Goal: Information Seeking & Learning: Find specific fact

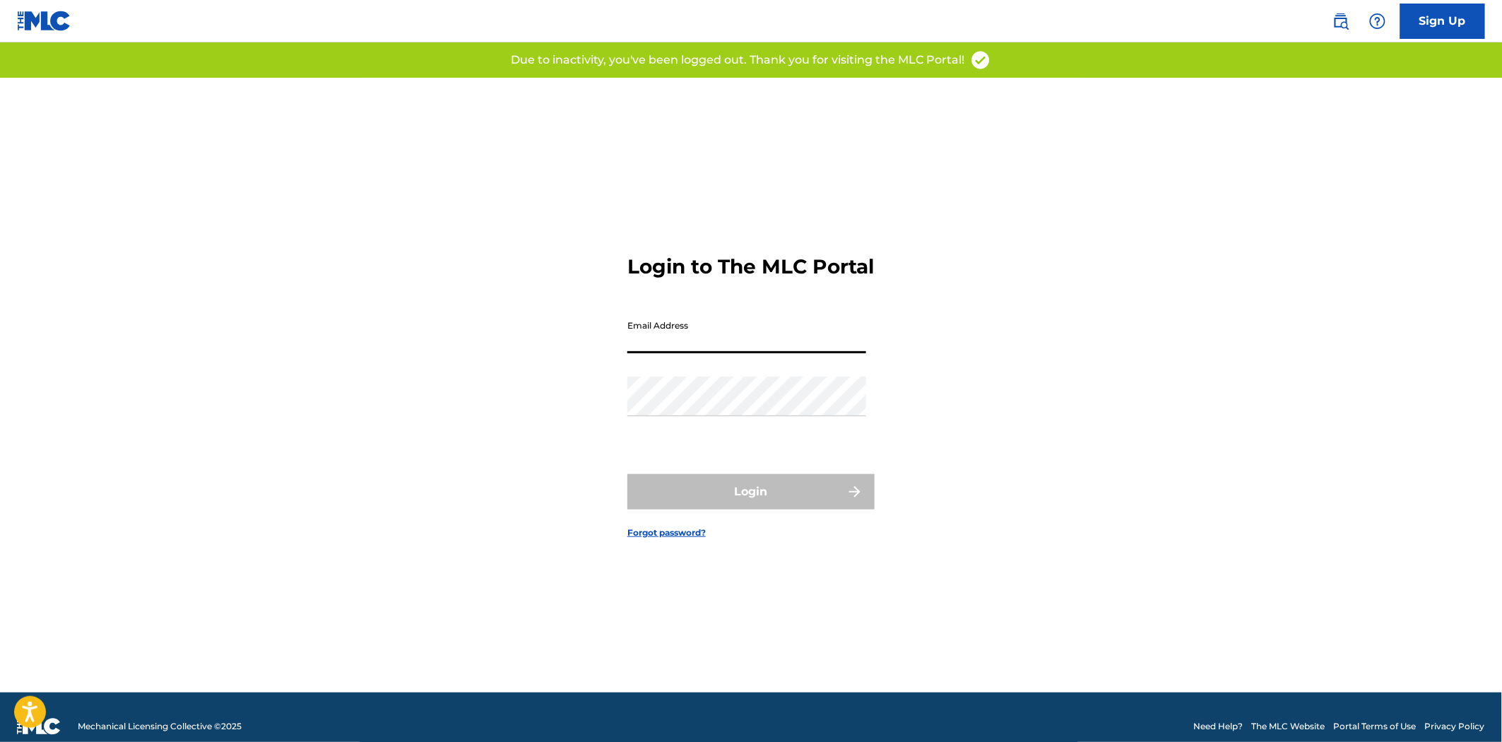
click at [807, 340] on input "Email Address" at bounding box center [746, 333] width 239 height 40
type input "[EMAIL_ADDRESS][DOMAIN_NAME]"
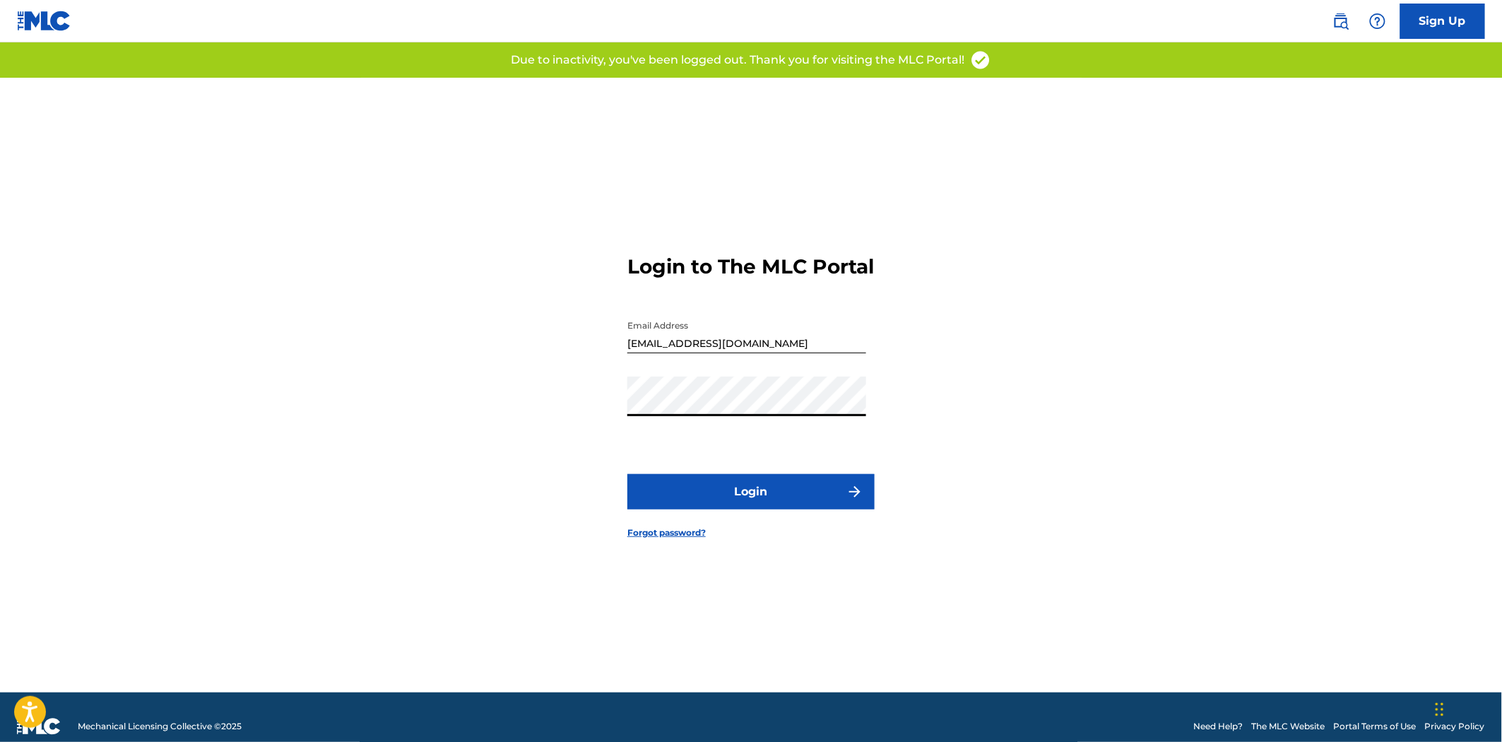
click at [775, 523] on form "Login to The MLC Portal Email Address [EMAIL_ADDRESS][DOMAIN_NAME] Password Log…" at bounding box center [750, 385] width 247 height 614
click at [785, 507] on button "Login" at bounding box center [750, 491] width 247 height 35
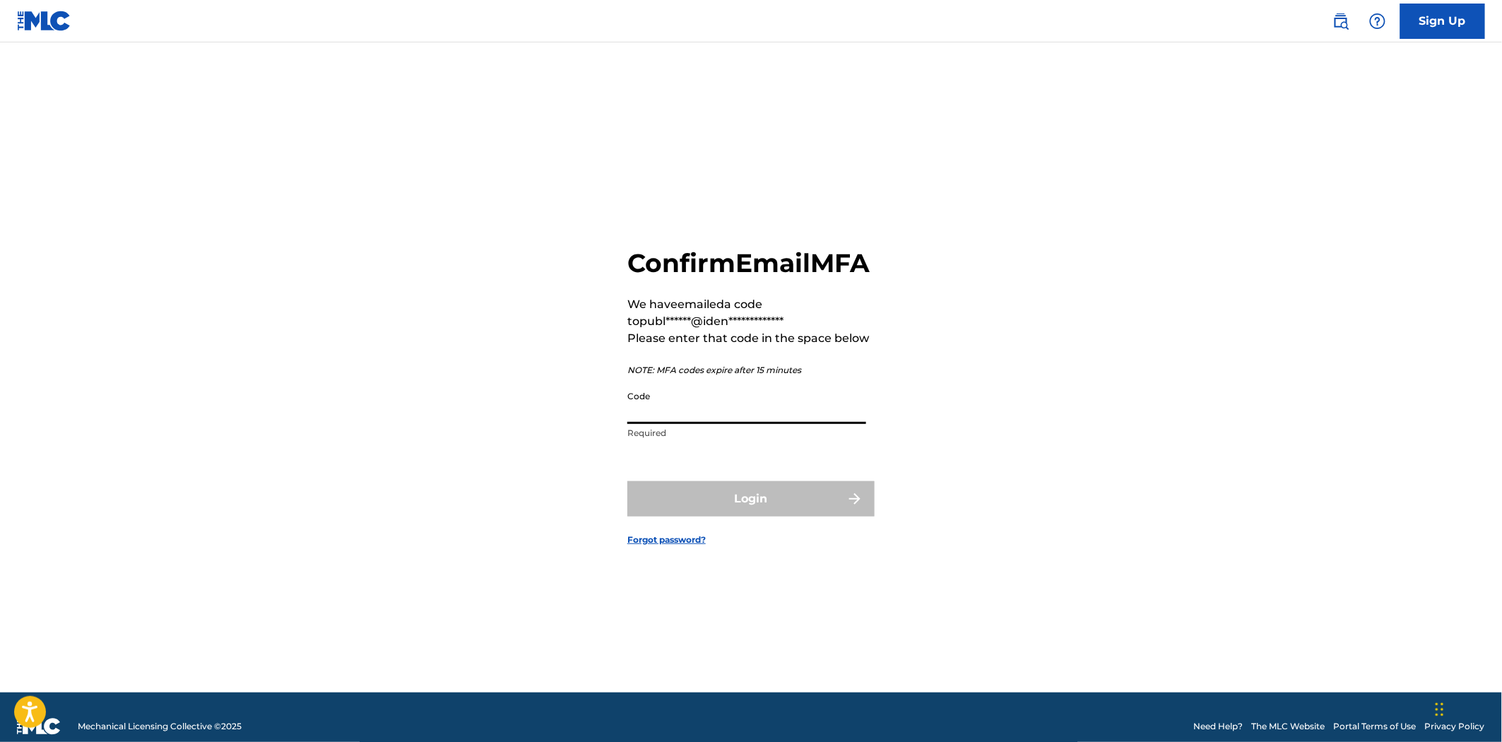
paste input "126562"
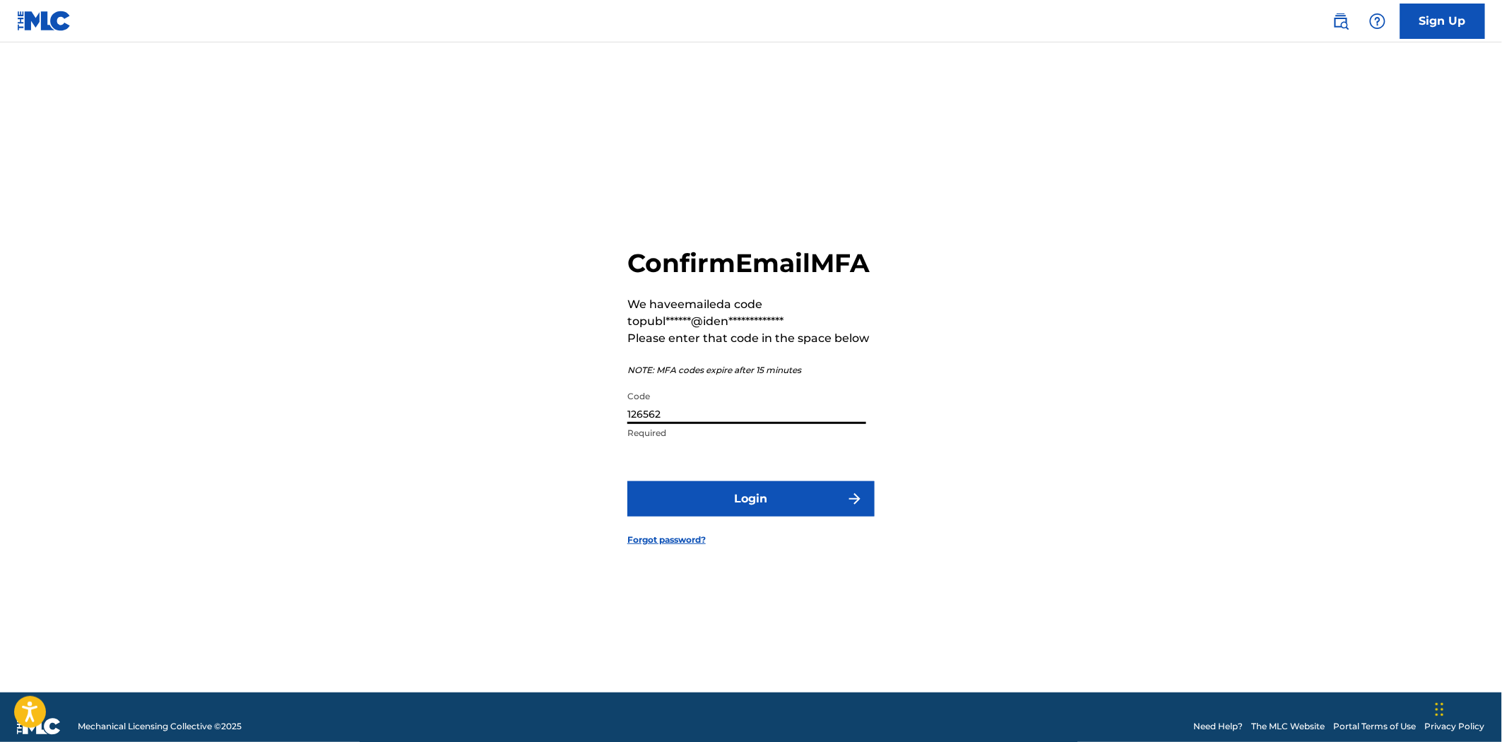
type input "126562"
click at [725, 503] on button "Login" at bounding box center [750, 498] width 247 height 35
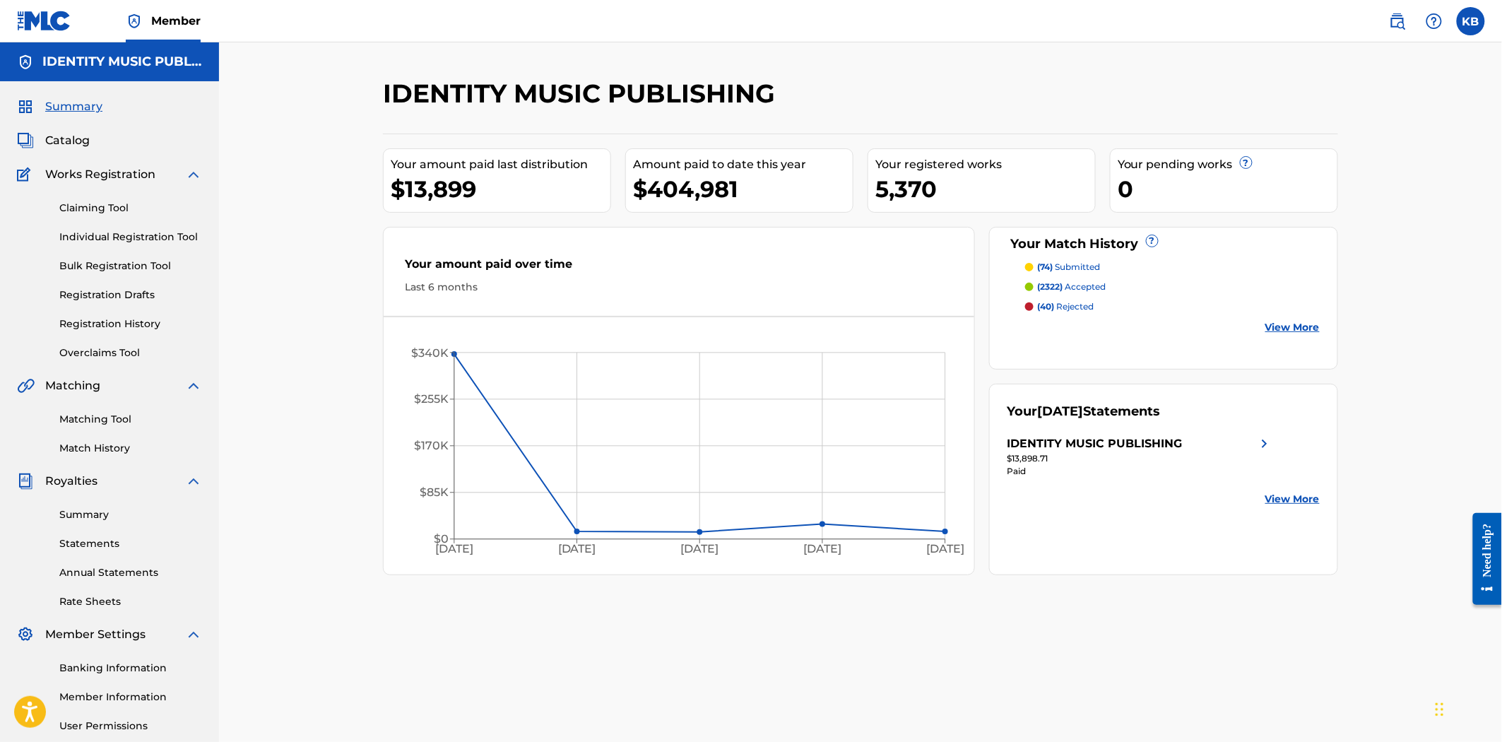
click at [1397, 23] on img at bounding box center [1397, 21] width 17 height 17
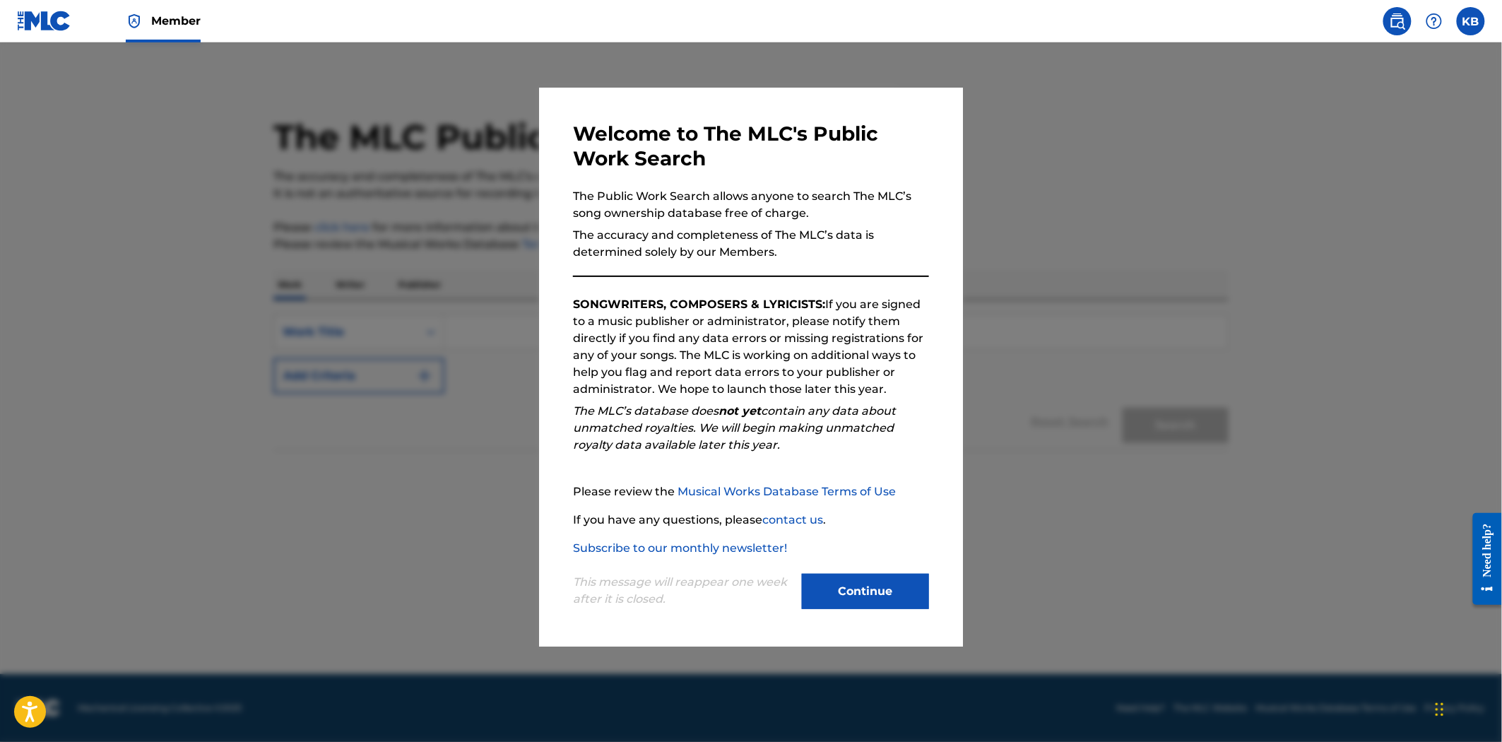
click at [863, 587] on button "Continue" at bounding box center [865, 590] width 127 height 35
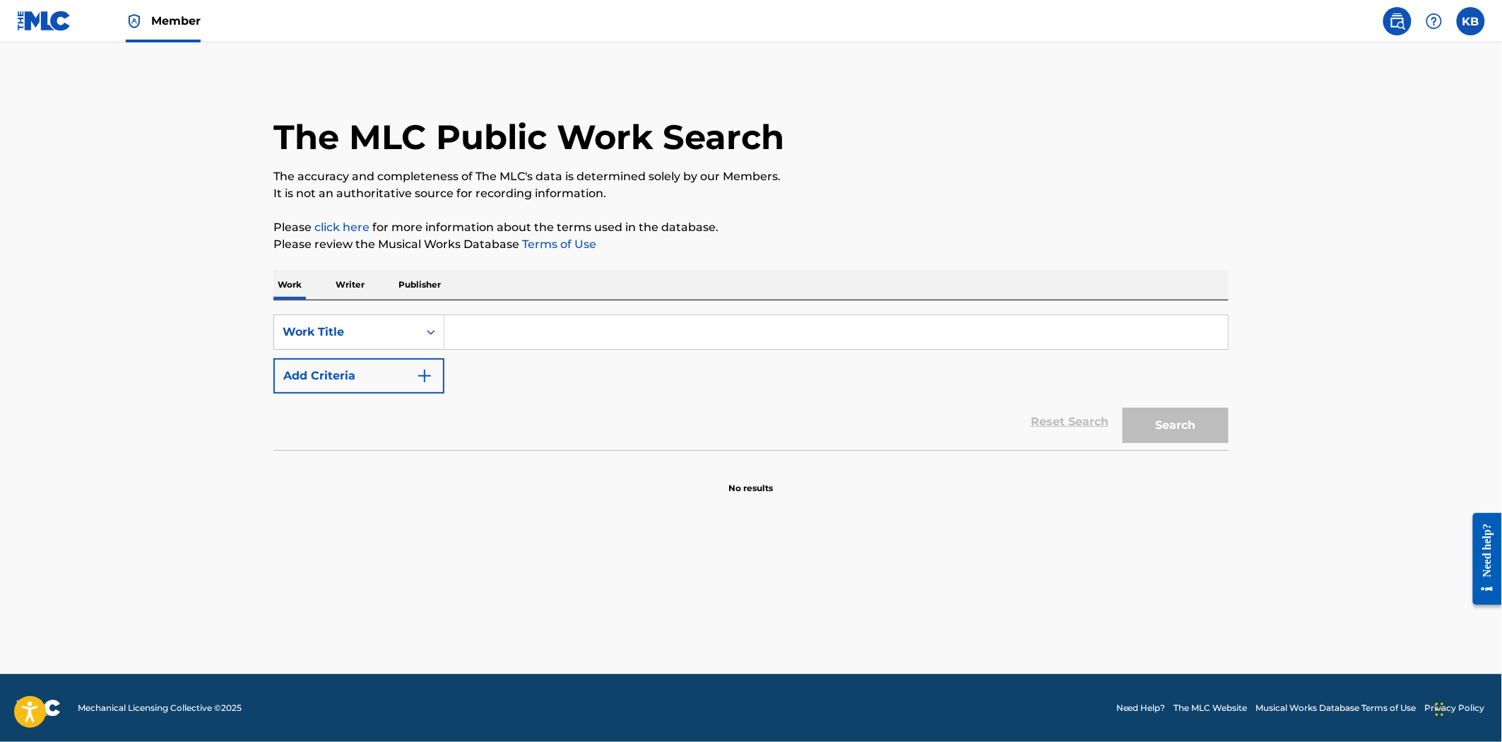
click at [490, 333] on input "Search Form" at bounding box center [835, 332] width 783 height 34
click at [414, 287] on p "Publisher" at bounding box center [419, 285] width 51 height 30
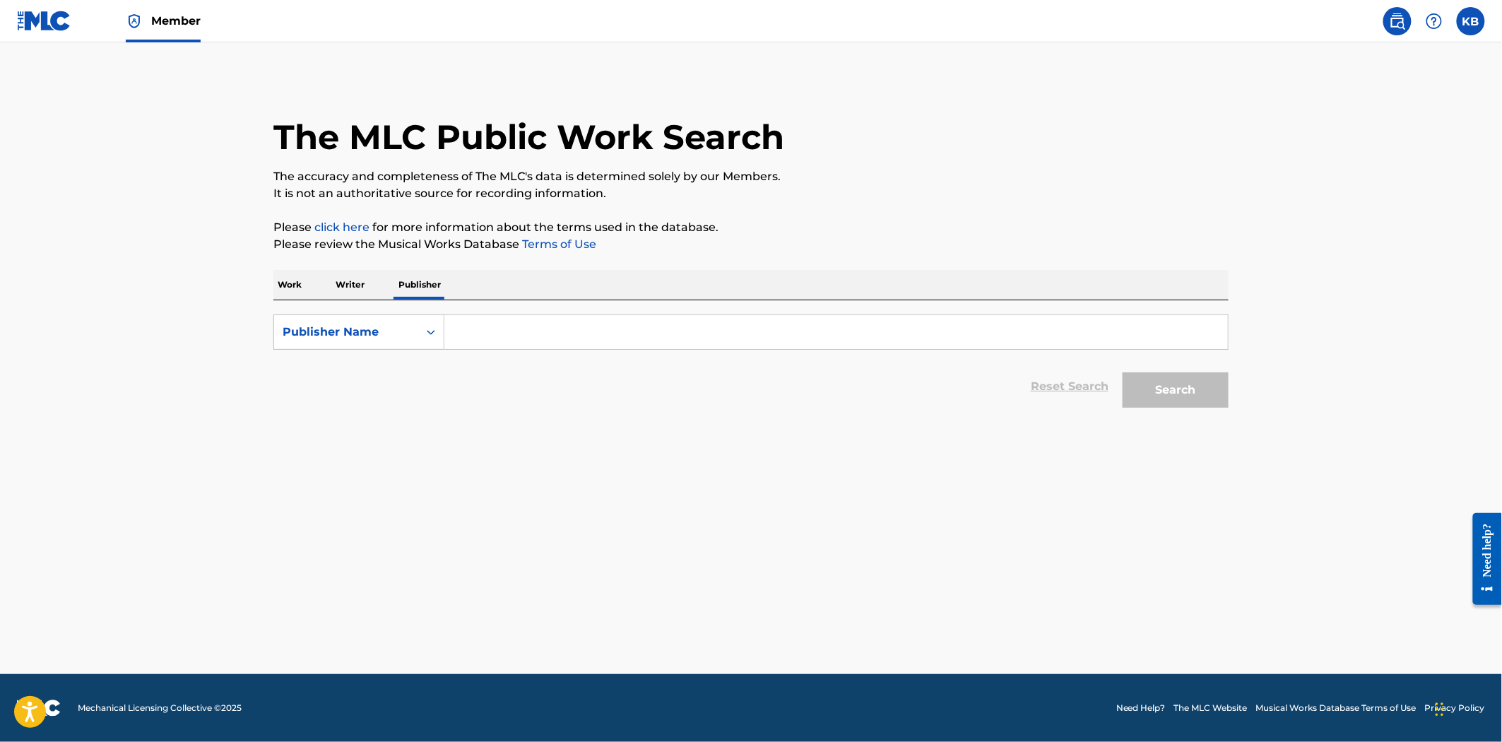
click at [569, 340] on input "Search Form" at bounding box center [835, 332] width 783 height 34
paste input "MADMAN MUSIC QEED"
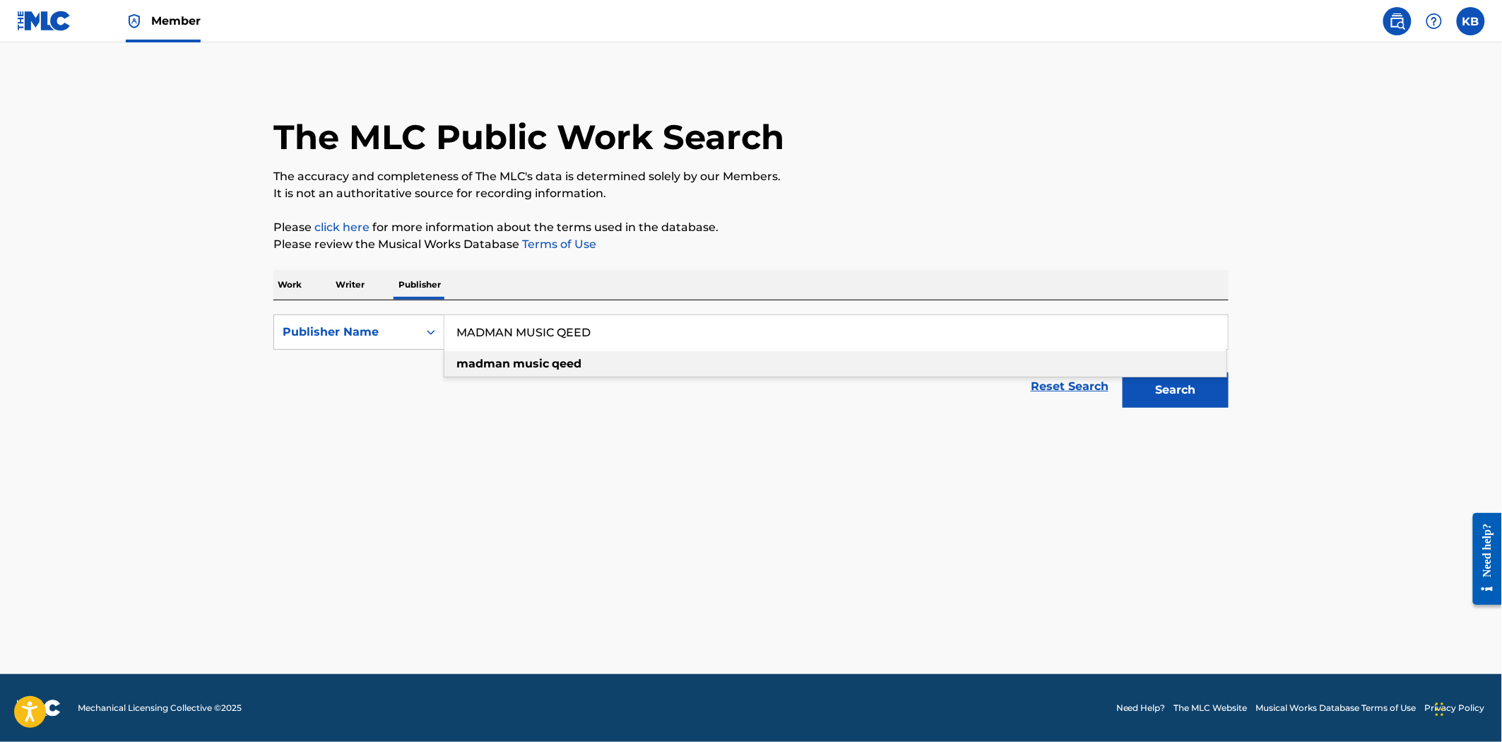
type input "MADMAN MUSIC QEED"
click at [1165, 383] on button "Search" at bounding box center [1175, 389] width 106 height 35
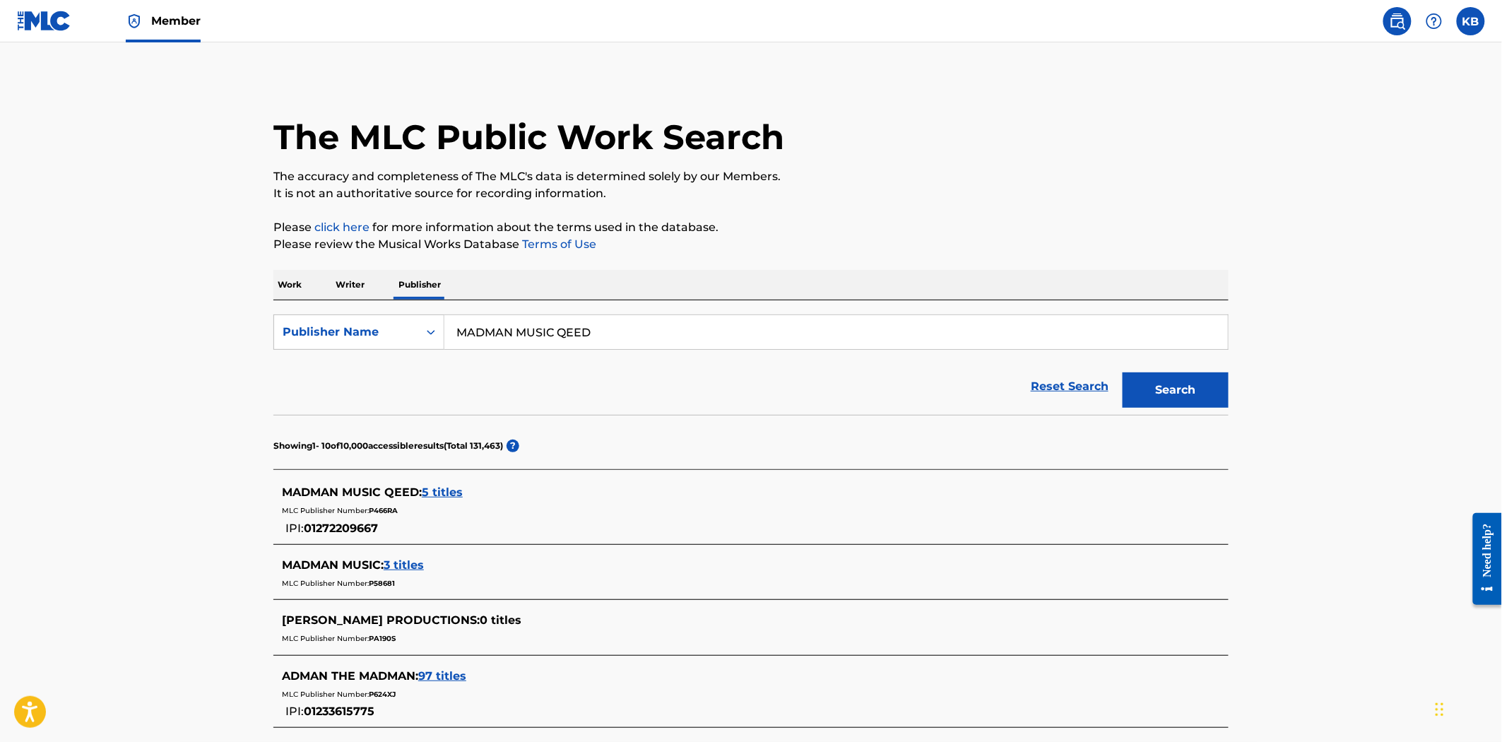
click at [453, 490] on span "5 titles" at bounding box center [442, 491] width 41 height 13
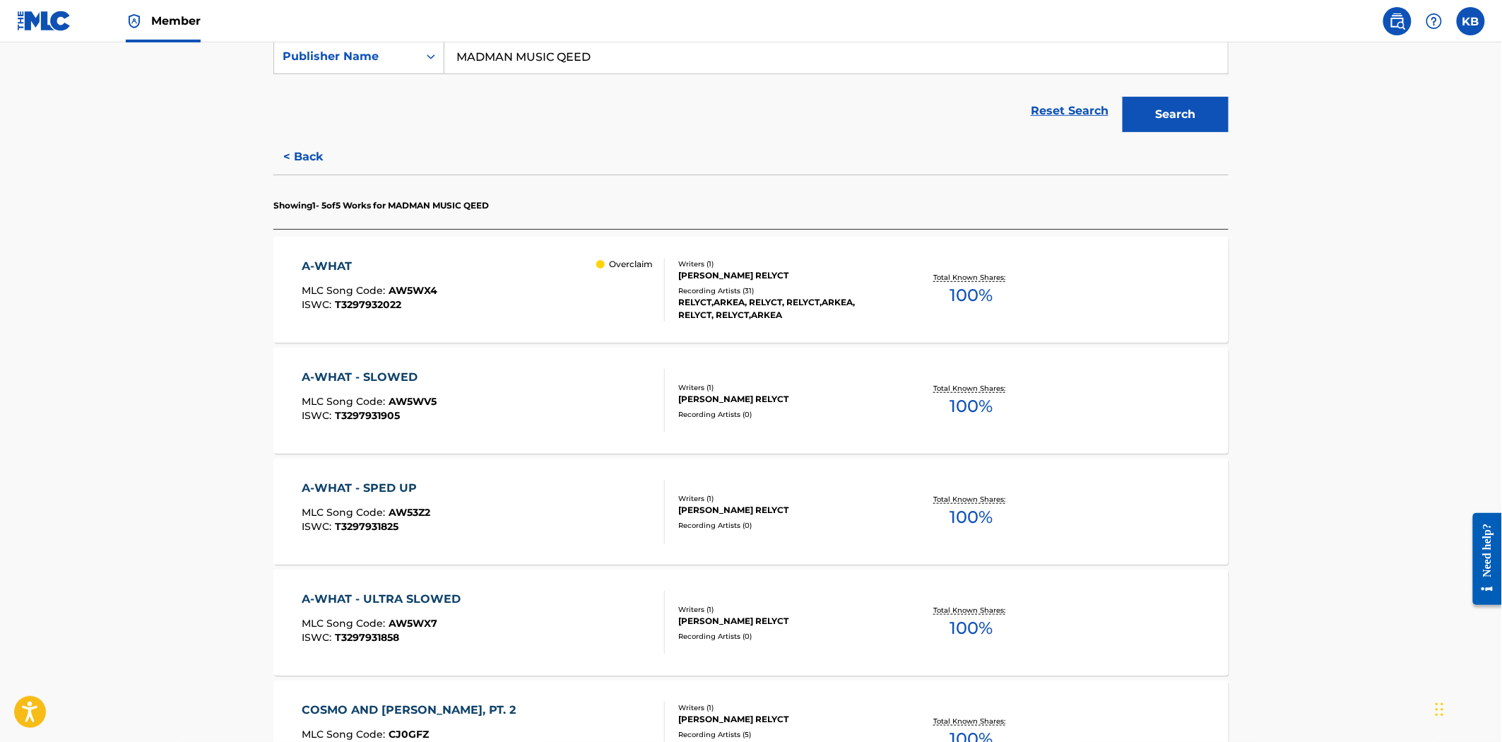
scroll to position [249, 0]
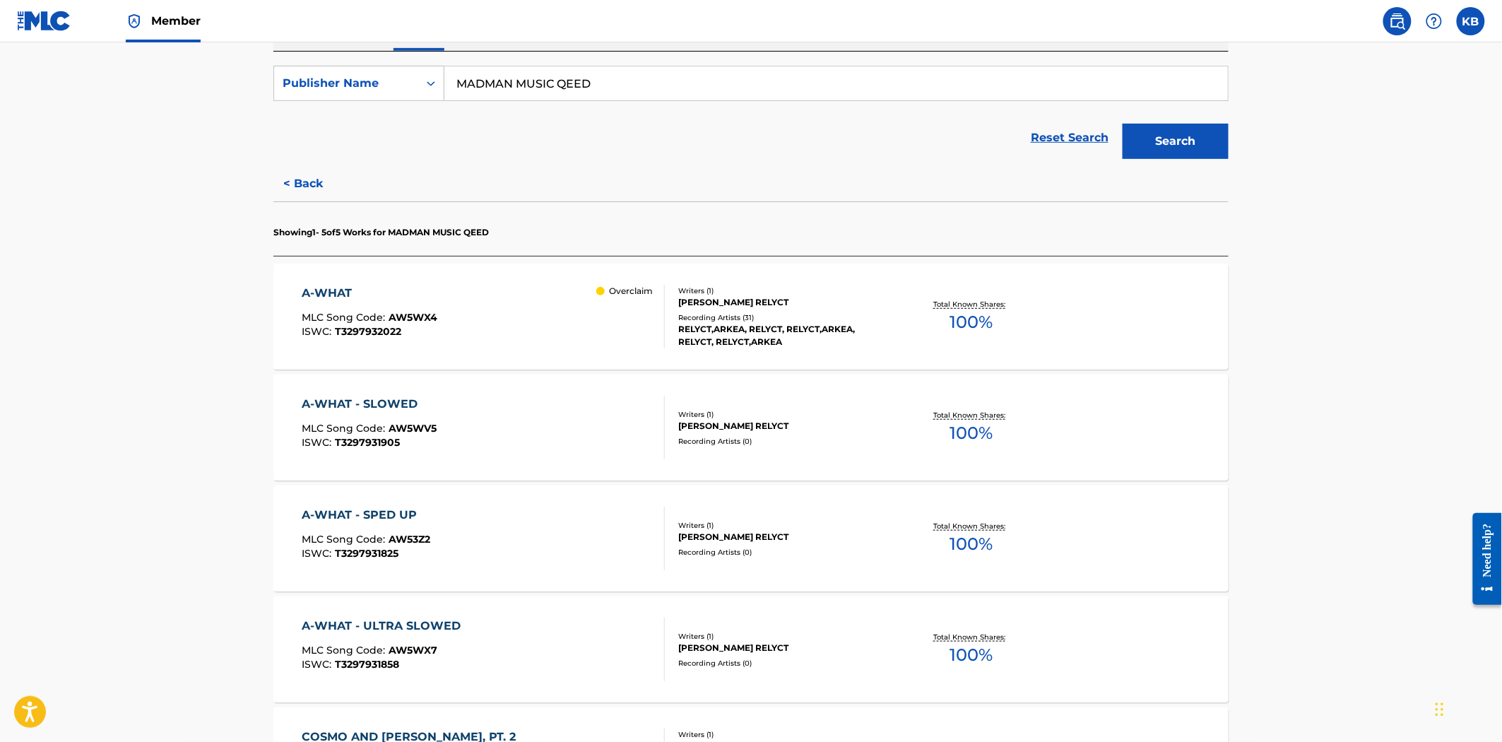
click at [446, 323] on div "A-WHAT MLC Song Code : AW5WX4 ISWC : T3297932022 Overclaim" at bounding box center [483, 317] width 363 height 64
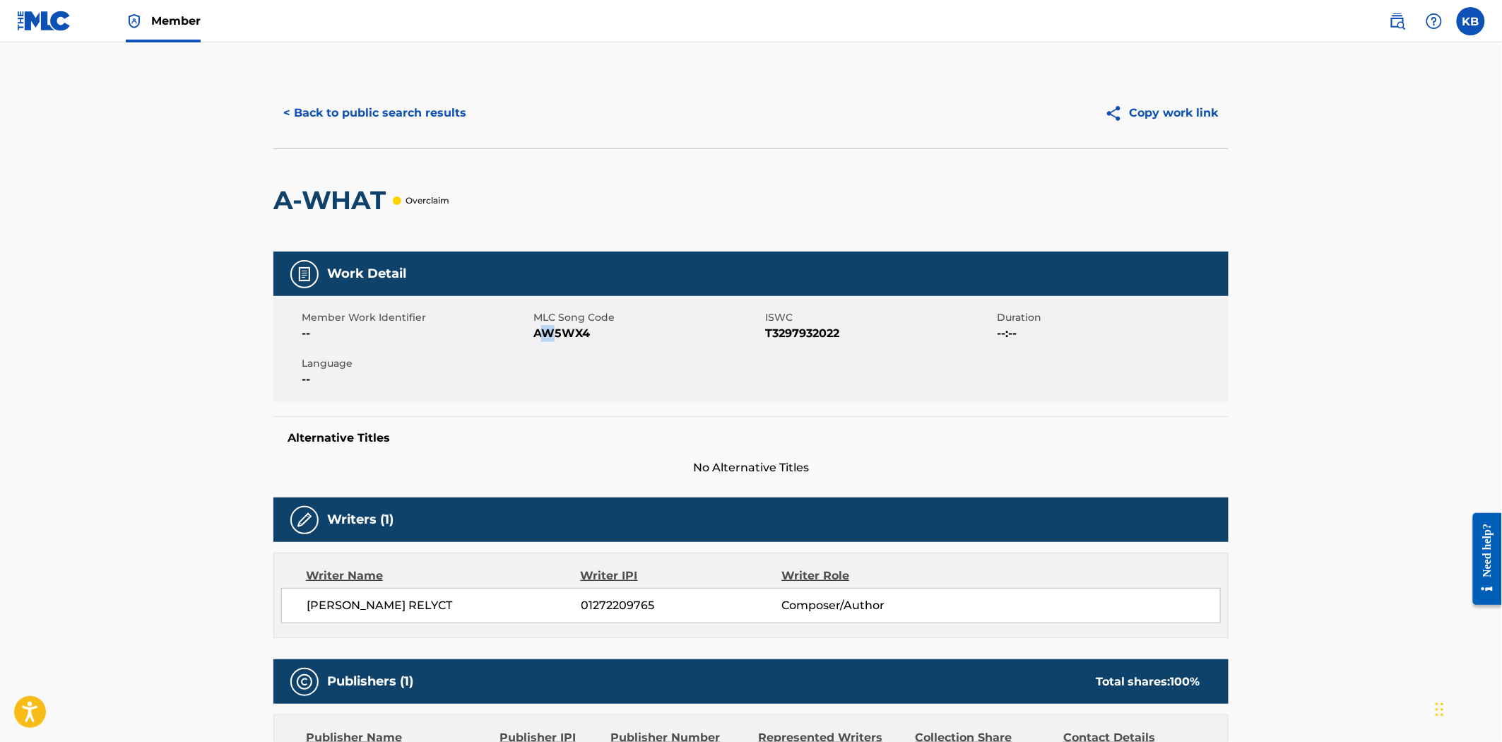
drag, startPoint x: 539, startPoint y: 327, endPoint x: 552, endPoint y: 328, distance: 12.8
click at [552, 328] on span "AW5WX4" at bounding box center [647, 333] width 228 height 17
drag, startPoint x: 533, startPoint y: 328, endPoint x: 594, endPoint y: 333, distance: 61.0
click at [594, 333] on span "AW5WX4" at bounding box center [647, 333] width 228 height 17
copy span "AW5WX4"
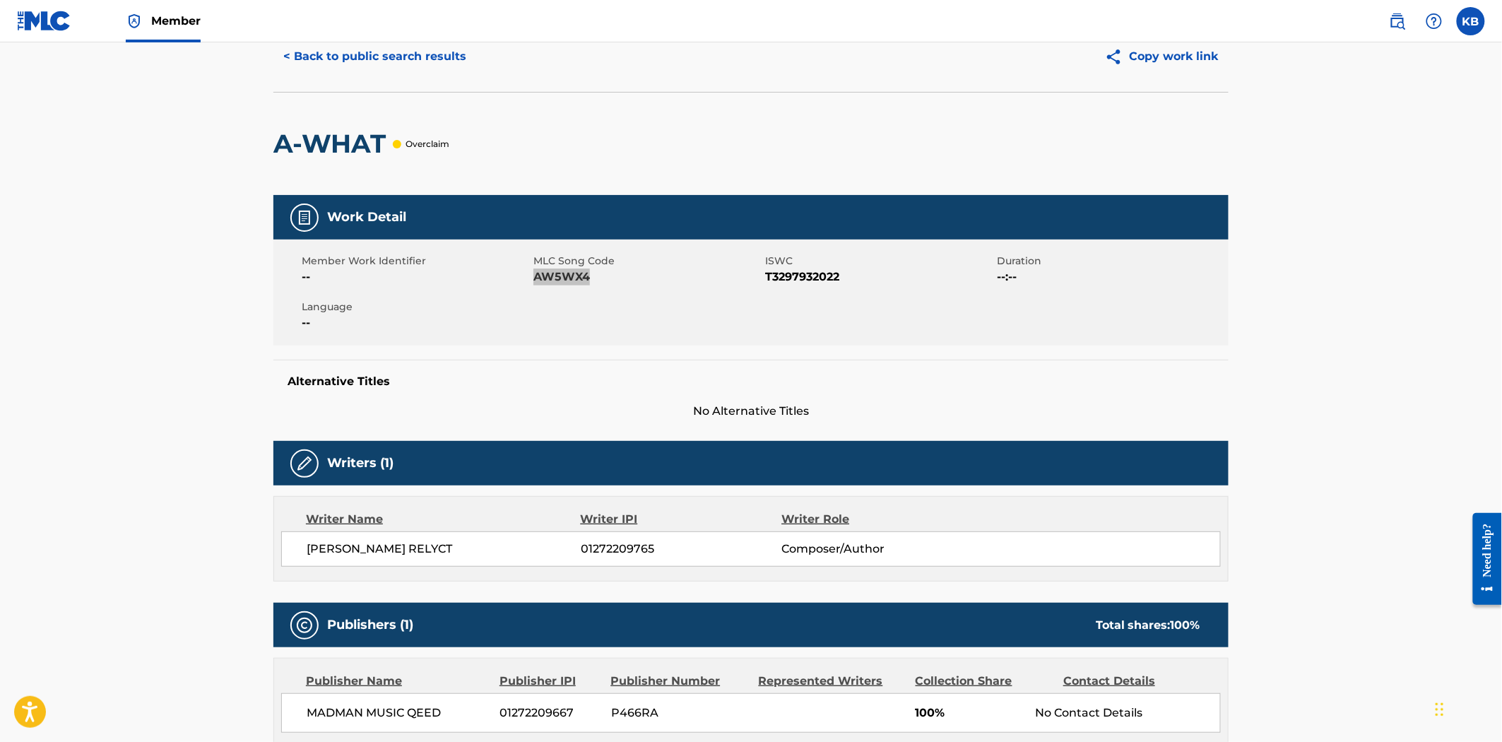
scroll to position [157, 0]
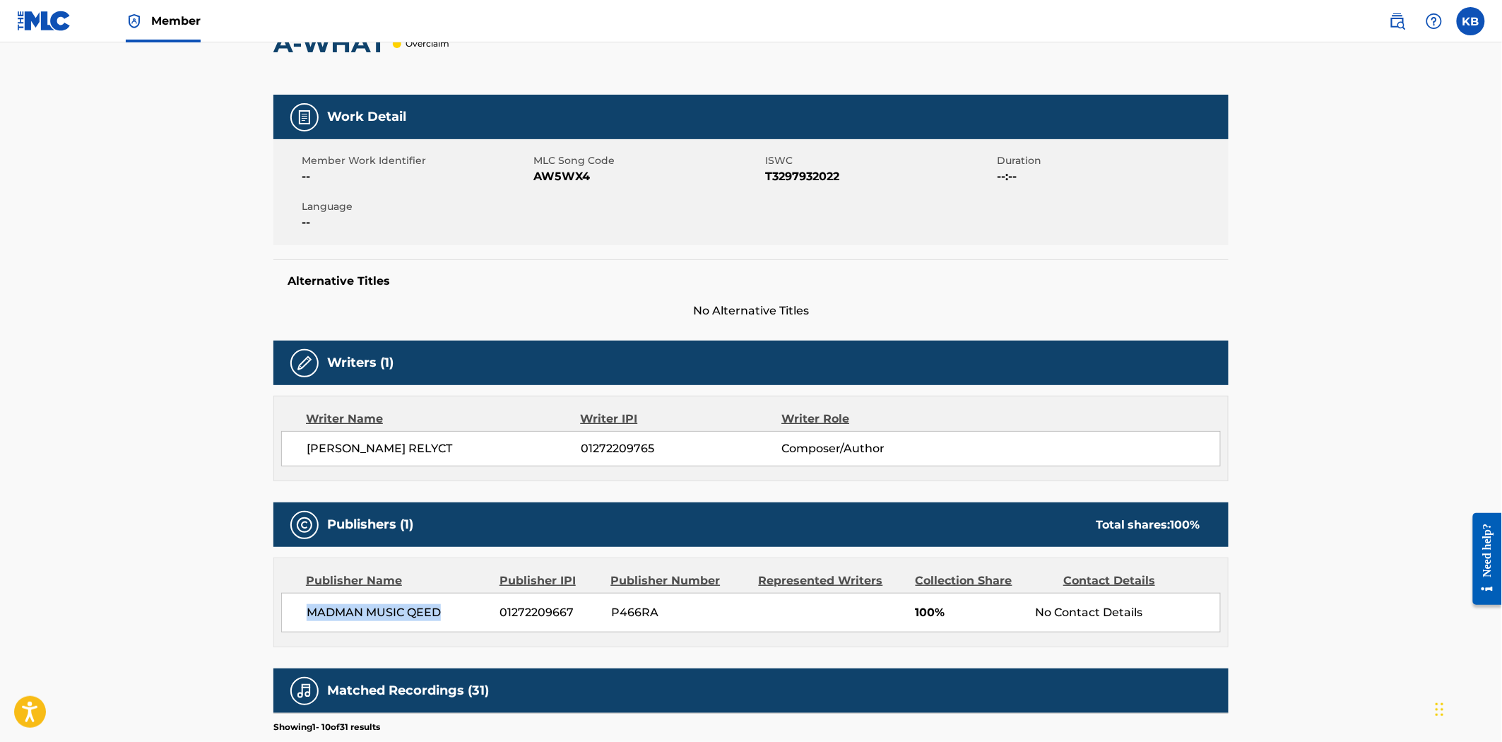
drag, startPoint x: 302, startPoint y: 608, endPoint x: 453, endPoint y: 619, distance: 152.2
click at [453, 619] on div "MADMAN MUSIC QEED 01272209667 P466RA 100% No Contact Details" at bounding box center [750, 613] width 939 height 40
copy span "MADMAN MUSIC QEED"
drag, startPoint x: 913, startPoint y: 605, endPoint x: 954, endPoint y: 612, distance: 42.2
click at [954, 612] on div "MADMAN MUSIC QEED 01272209667 P466RA 100% No Contact Details" at bounding box center [750, 613] width 939 height 40
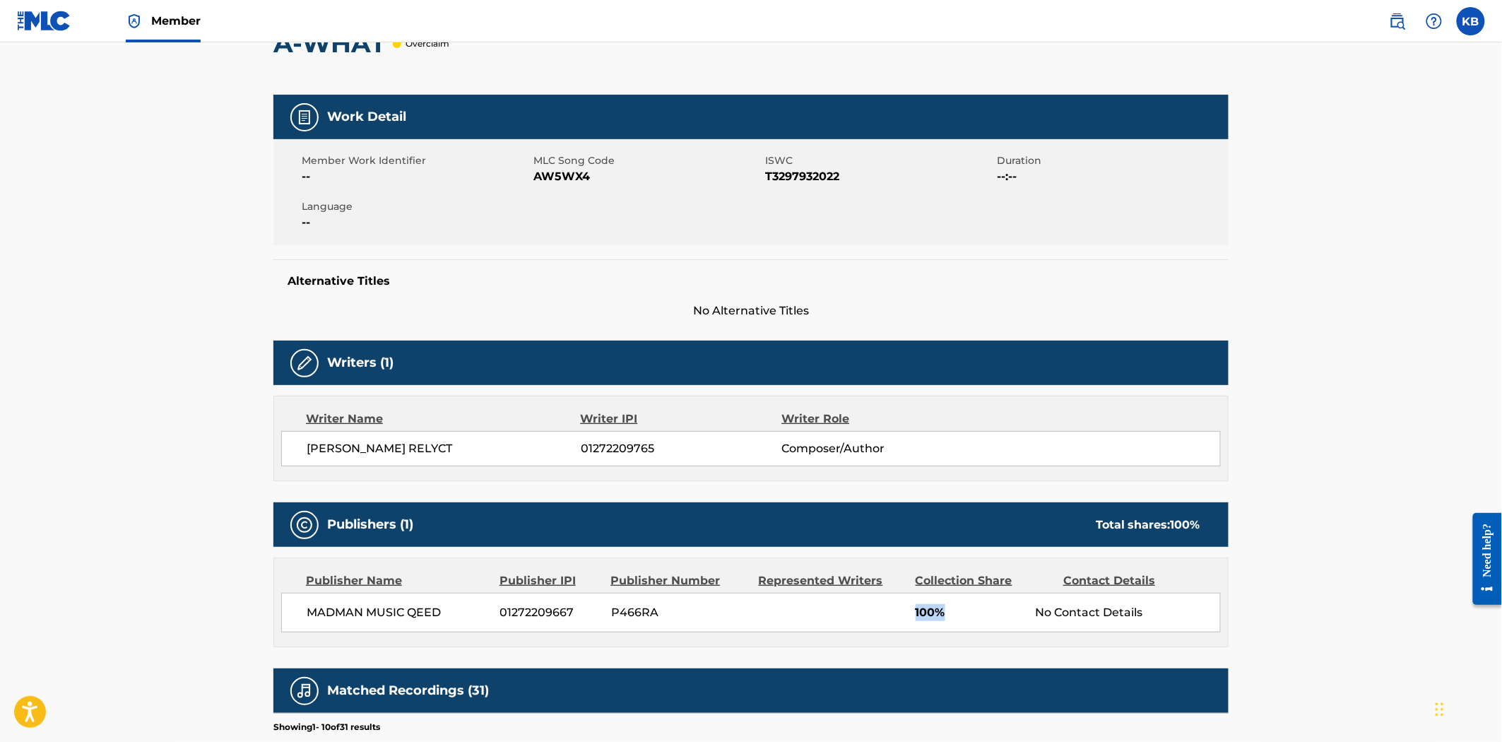
copy span "100%"
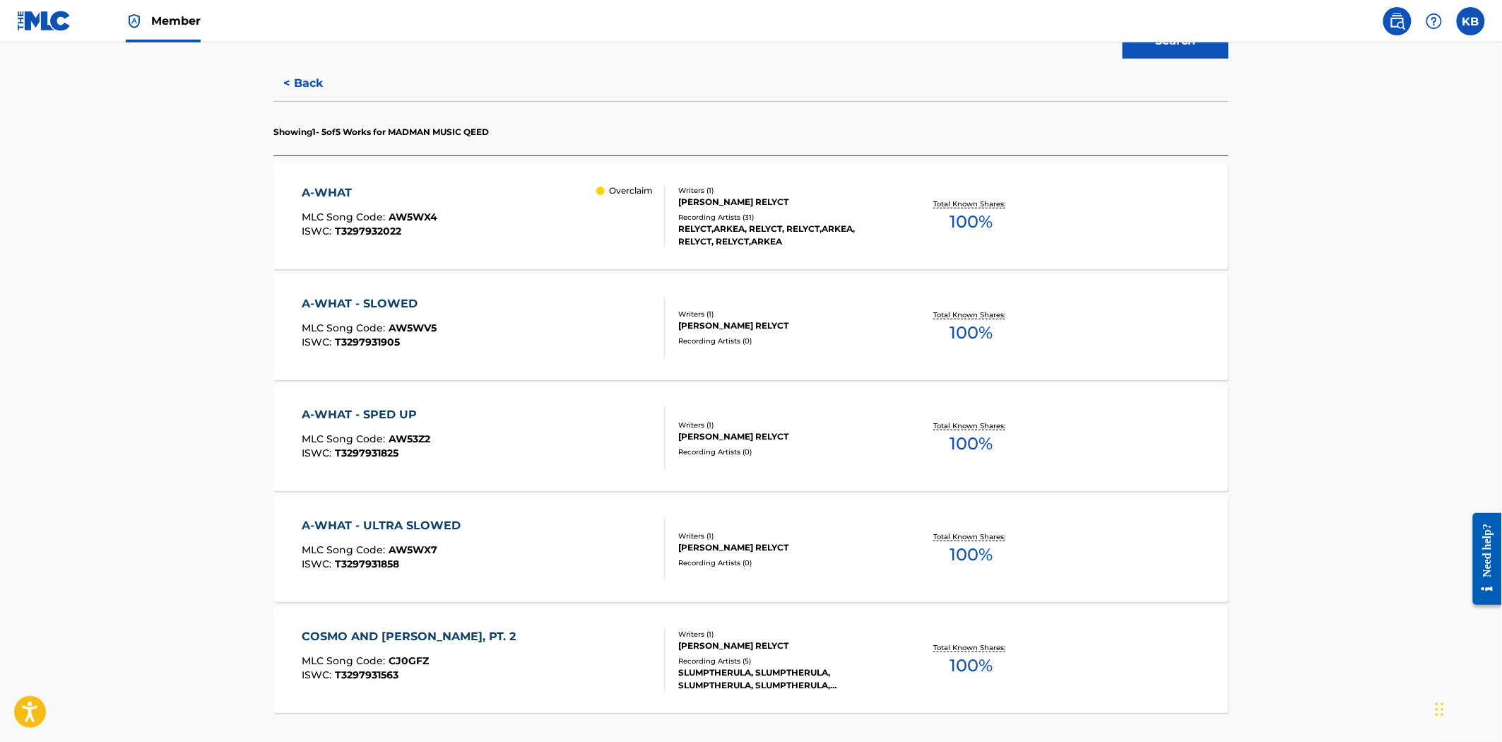
scroll to position [392, 0]
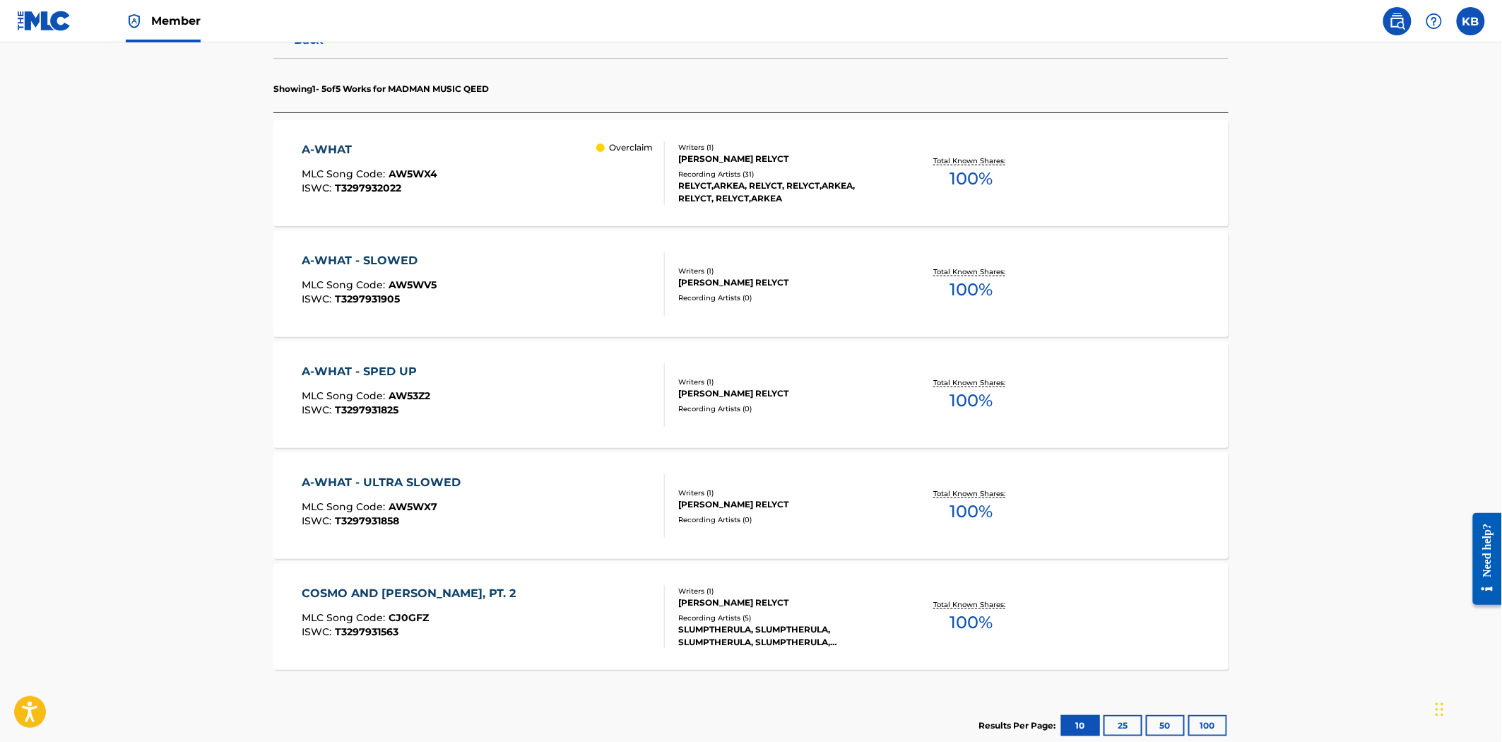
click at [464, 312] on div "A-WHAT - SLOWED MLC Song Code : AW5WV5 ISWC : T3297931905" at bounding box center [483, 284] width 363 height 64
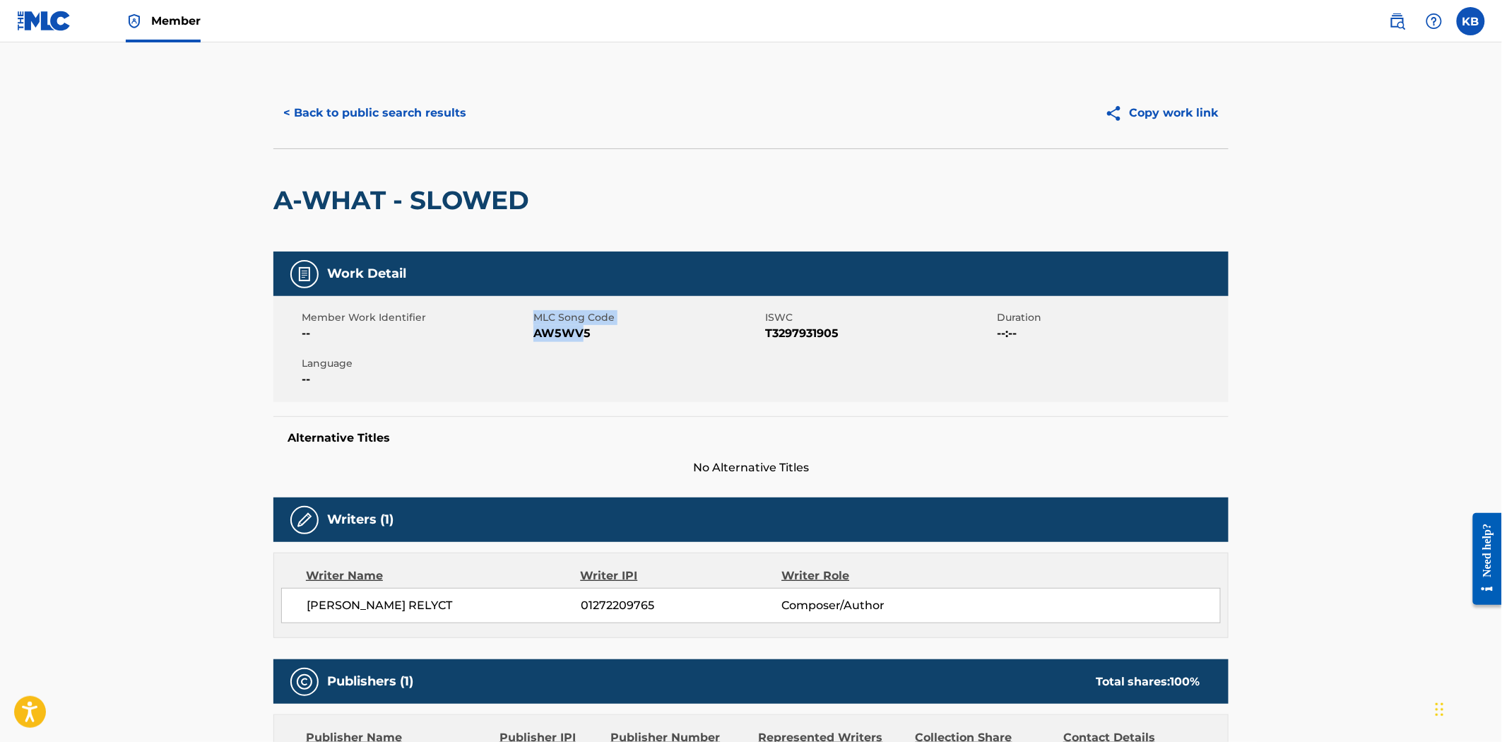
drag, startPoint x: 547, startPoint y: 329, endPoint x: 587, endPoint y: 334, distance: 40.6
click at [581, 332] on div "Member Work Identifier -- MLC Song Code AW5WV5 ISWC T3297931905 Duration --:-- …" at bounding box center [750, 349] width 955 height 106
click at [603, 335] on span "AW5WV5" at bounding box center [647, 333] width 228 height 17
drag, startPoint x: 581, startPoint y: 333, endPoint x: 545, endPoint y: 335, distance: 36.1
click at [544, 333] on span "AW5WV5" at bounding box center [647, 333] width 228 height 17
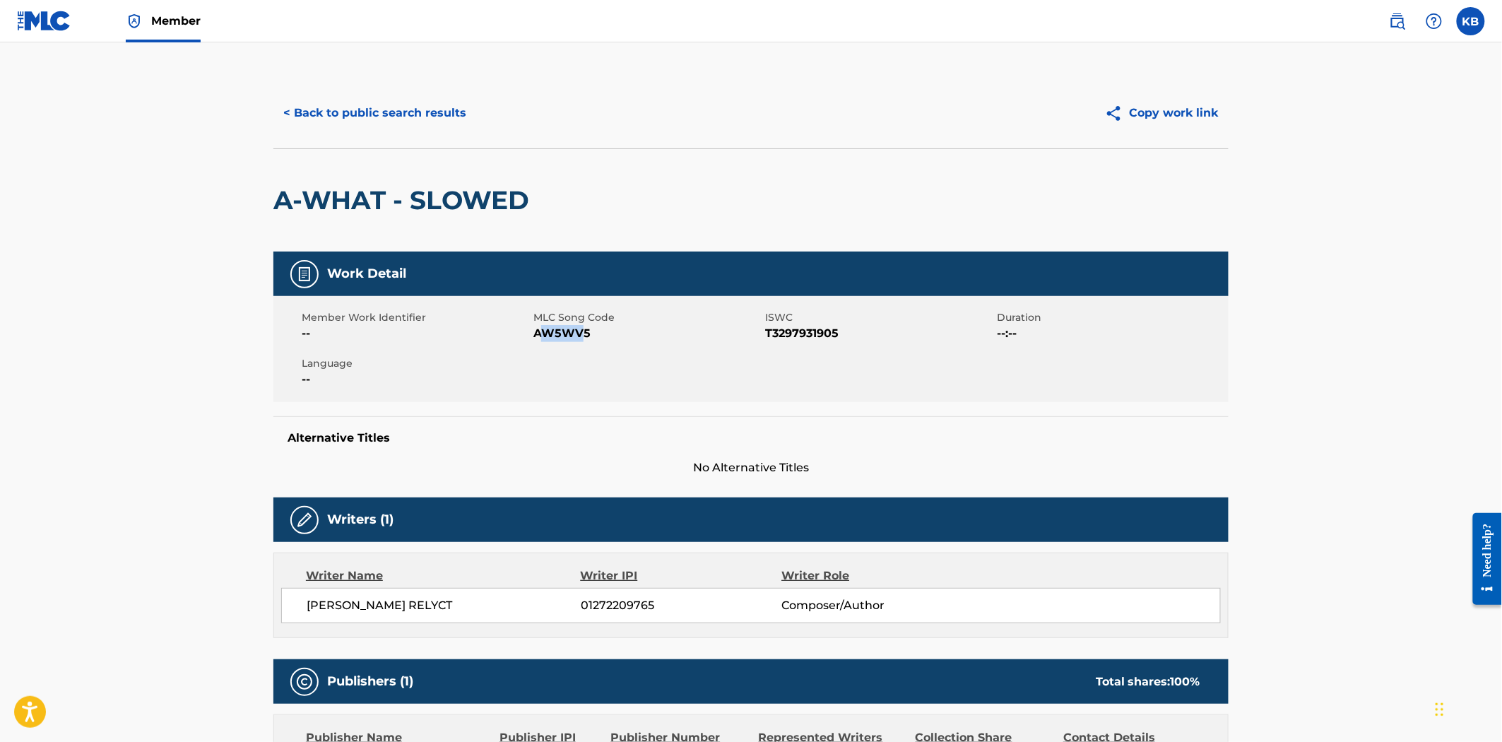
click at [548, 336] on span "AW5WV5" at bounding box center [647, 333] width 228 height 17
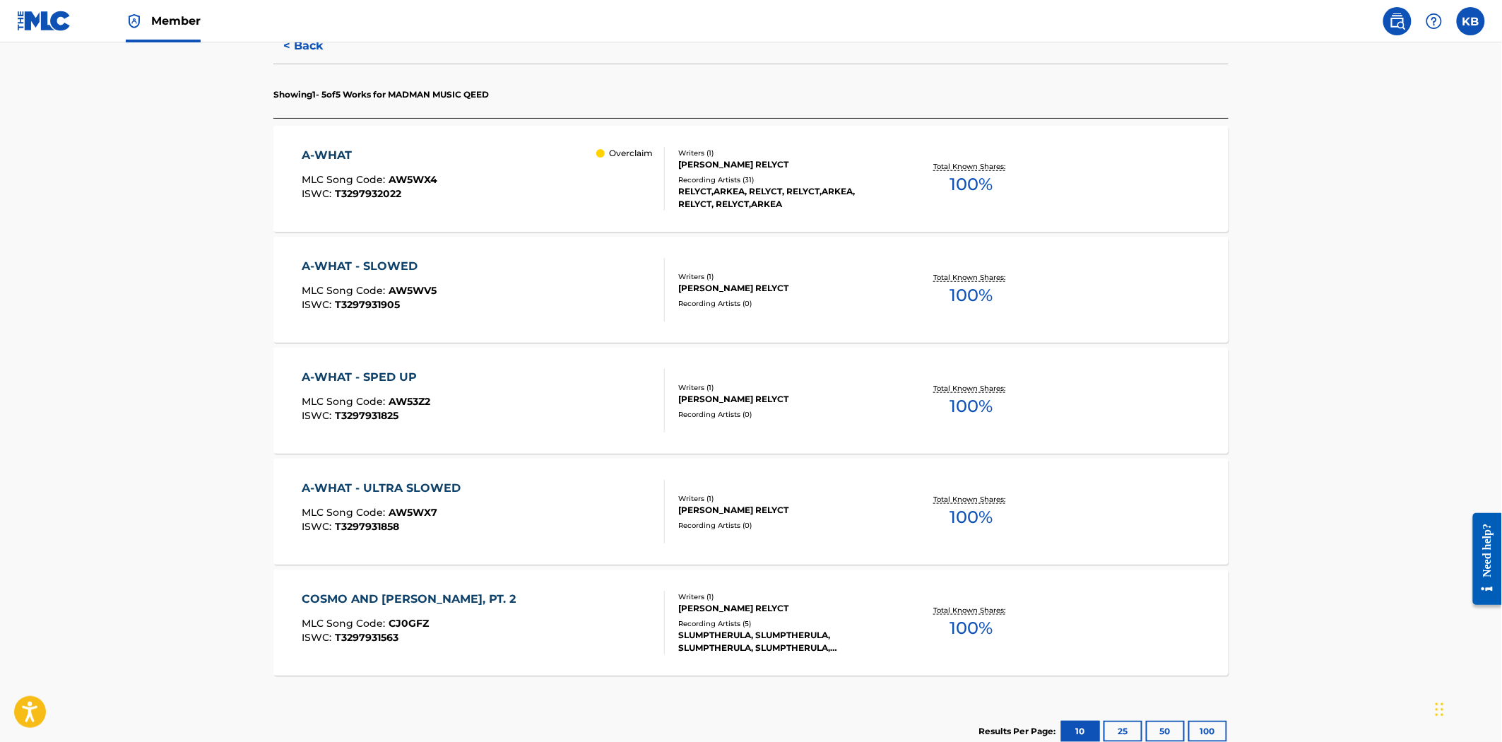
scroll to position [392, 0]
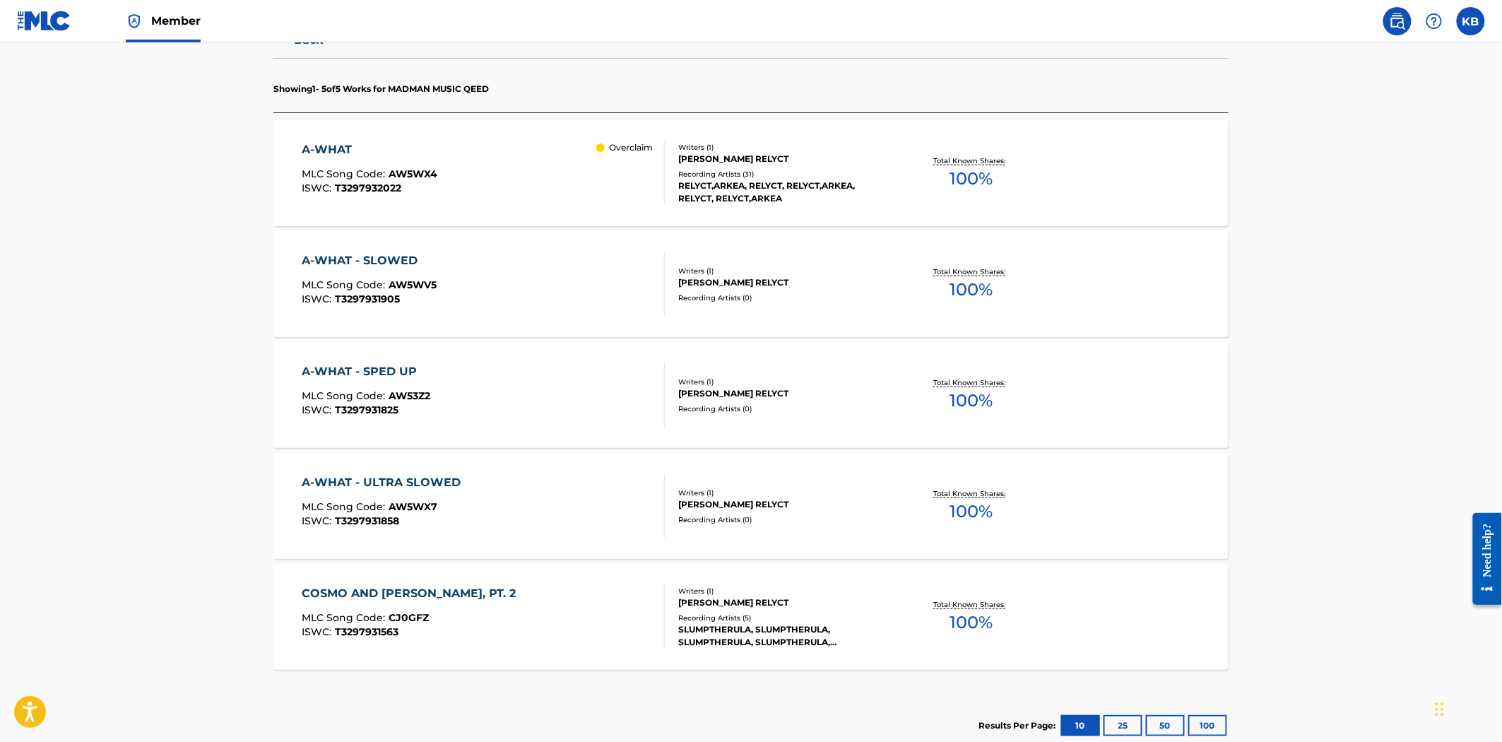
click at [540, 410] on div "A-WHAT - SPED UP MLC Song Code : AW53Z2 ISWC : T3297931825" at bounding box center [483, 395] width 363 height 64
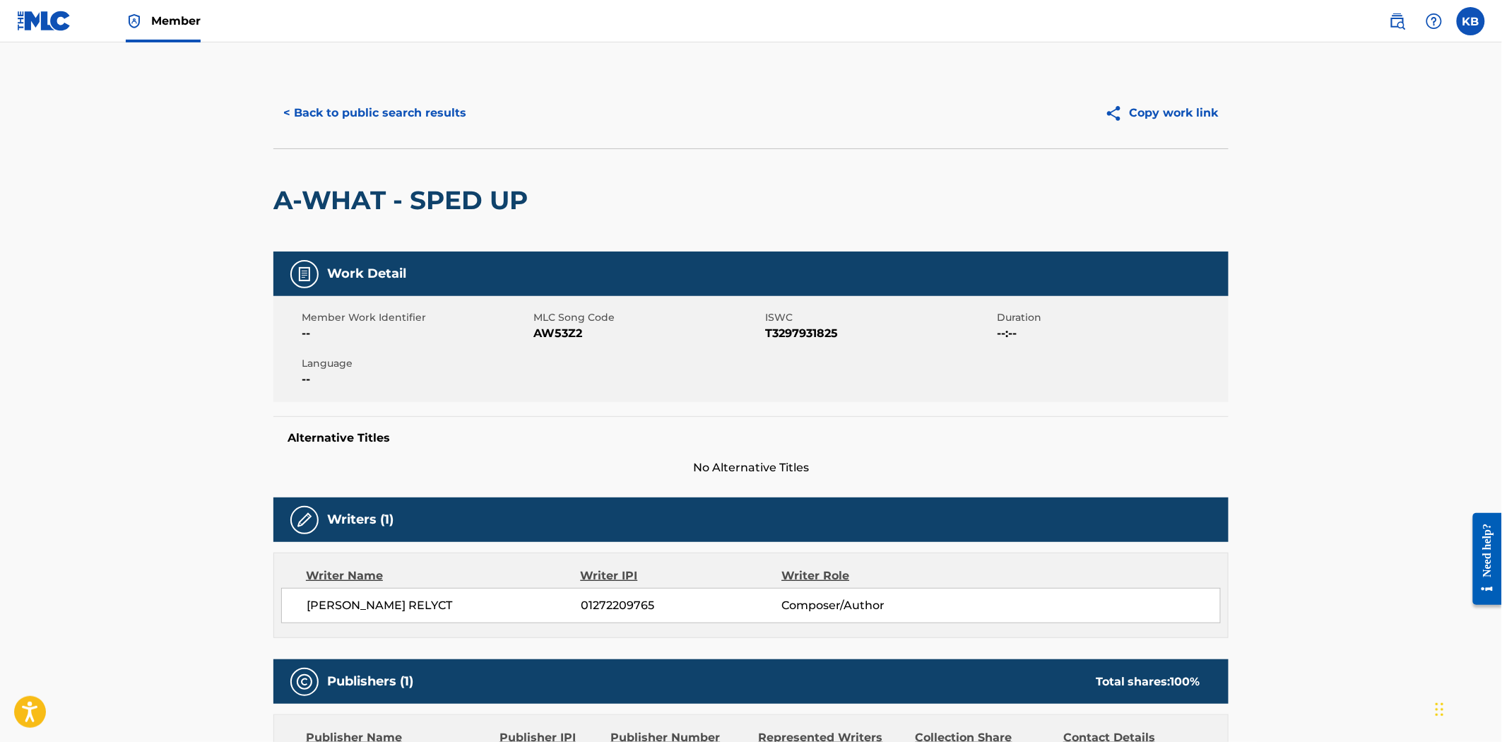
click at [546, 333] on span "AW53Z2" at bounding box center [647, 333] width 228 height 17
copy span "AW53Z2"
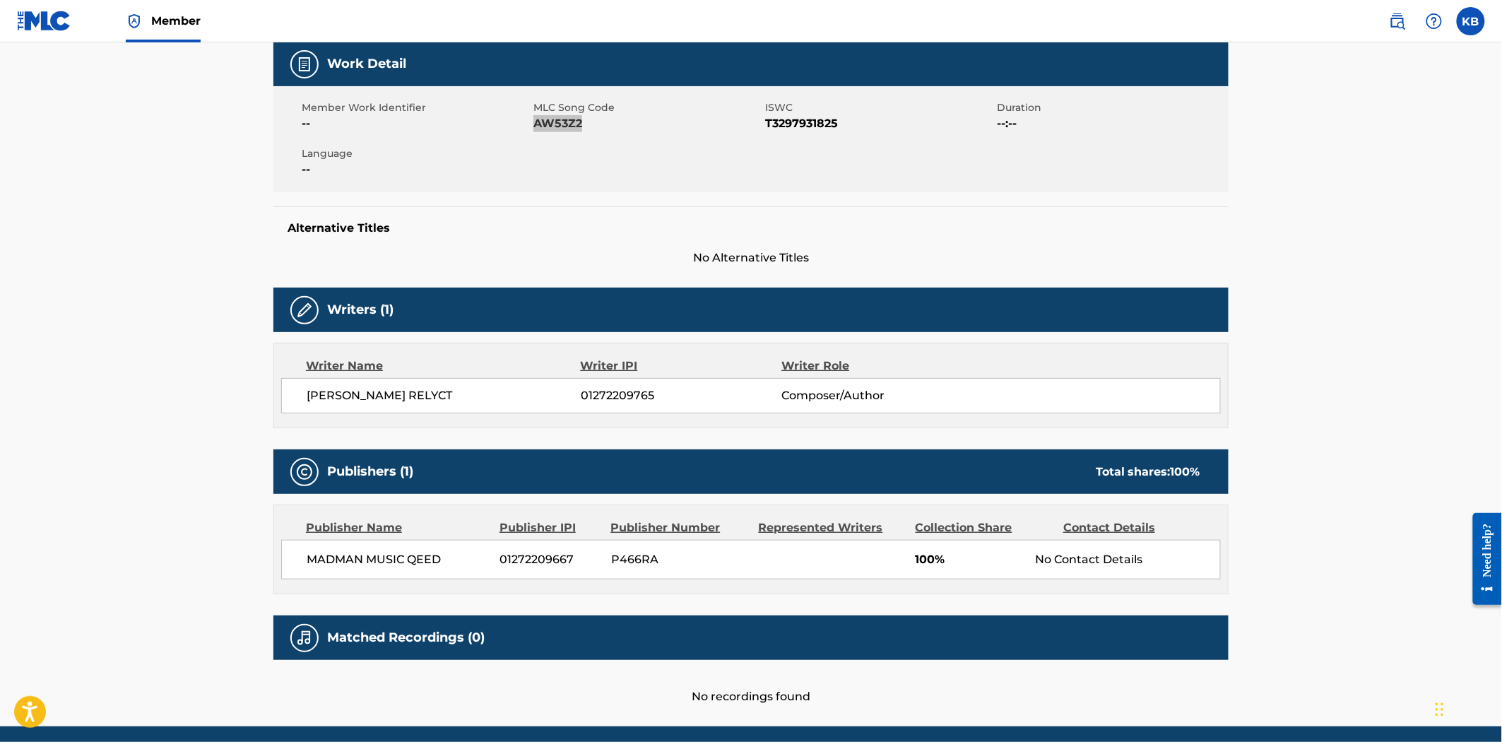
scroll to position [235, 0]
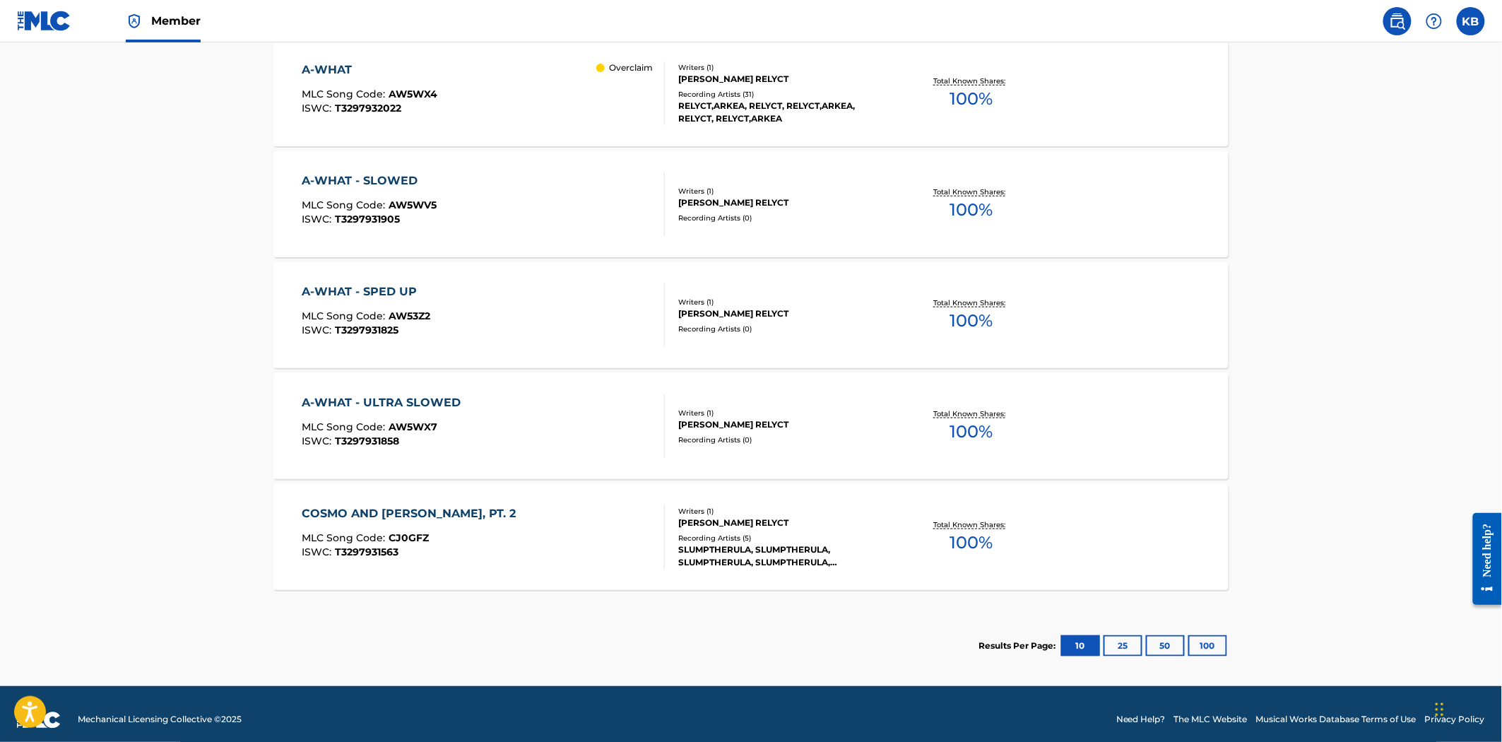
scroll to position [484, 0]
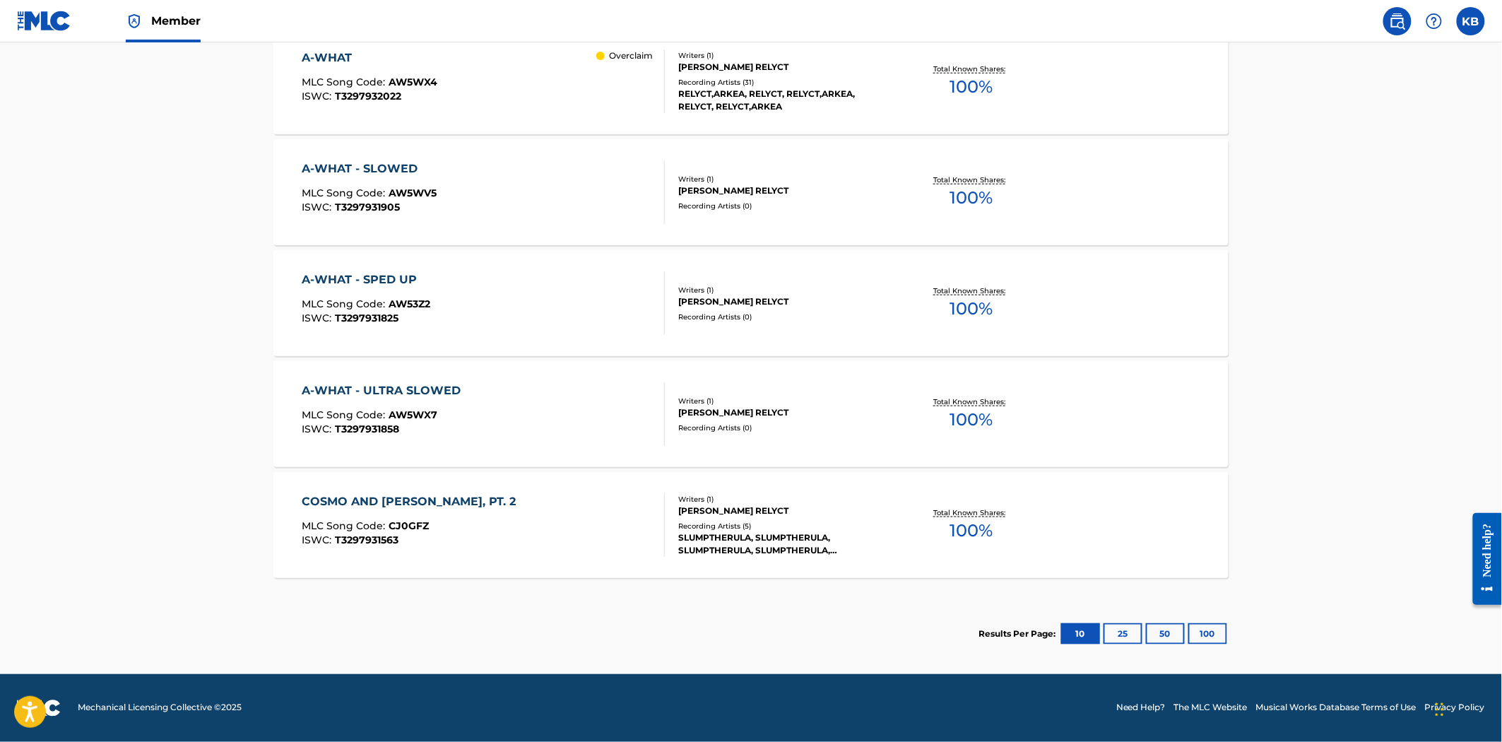
click at [549, 428] on div "A-WHAT - ULTRA SLOWED MLC Song Code : AW5WX7 ISWC : T3297931858" at bounding box center [483, 414] width 363 height 64
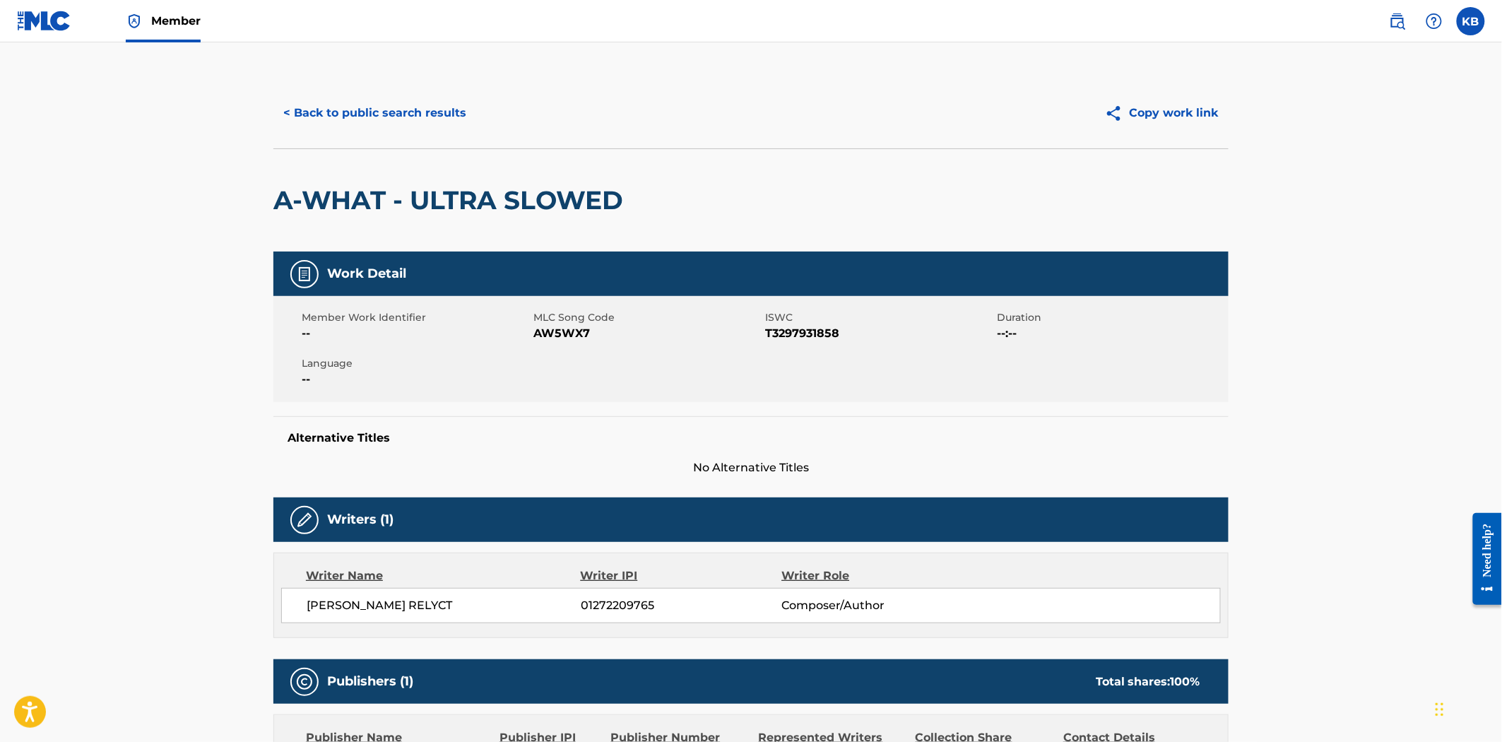
click at [562, 333] on span "AW5WX7" at bounding box center [647, 333] width 228 height 17
copy span "AW5WX7"
